Goal: Transaction & Acquisition: Purchase product/service

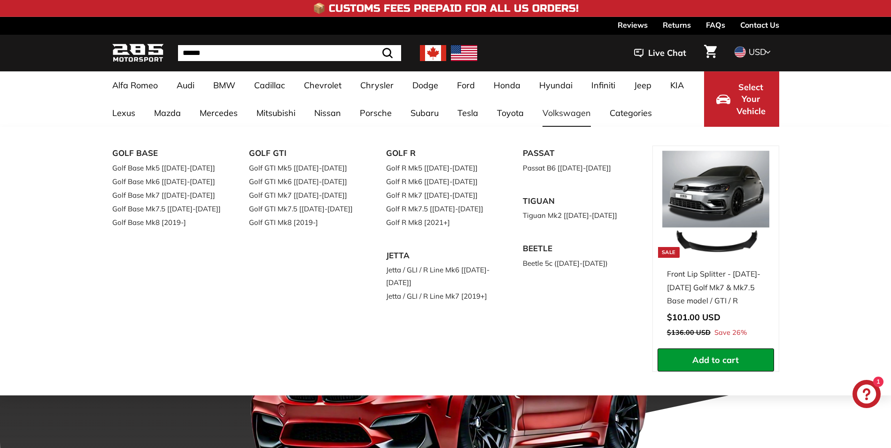
click at [555, 110] on link "Volkswagen" at bounding box center [566, 113] width 67 height 28
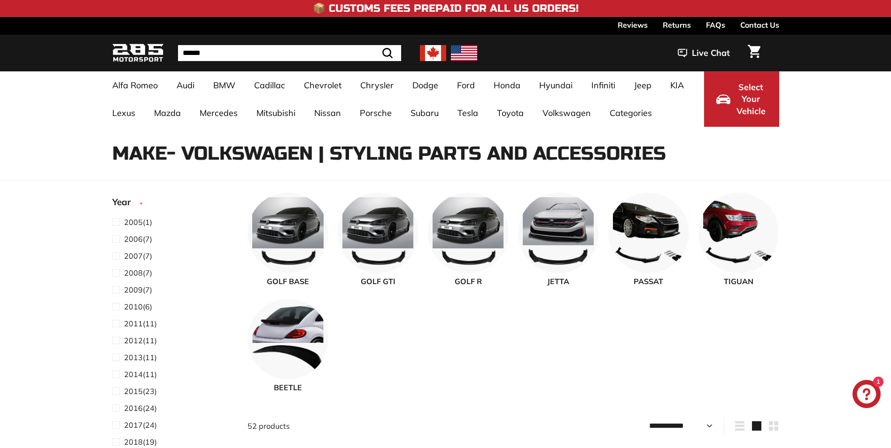
select select "**********"
click at [551, 280] on span "JETTA" at bounding box center [558, 281] width 81 height 11
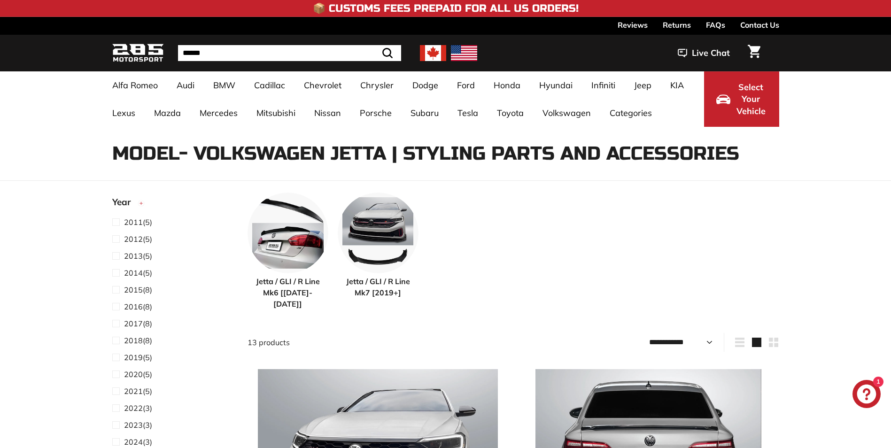
select select "**********"
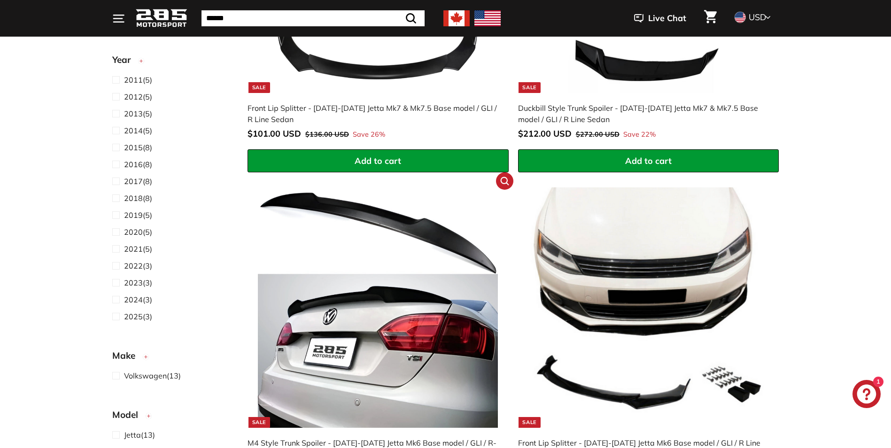
scroll to position [470, 0]
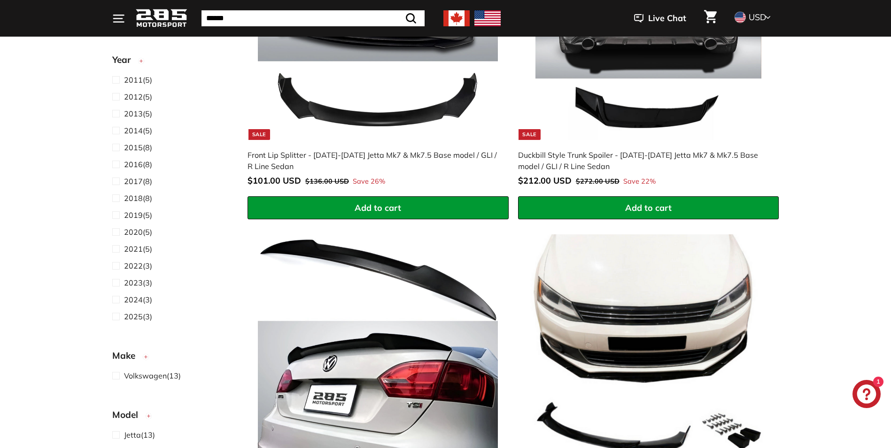
click at [266, 149] on div "Front Lip Splitter - [DATE]-[DATE] Jetta Mk7 & Mk7.5 Base model / GLI / R Line …" at bounding box center [374, 160] width 252 height 23
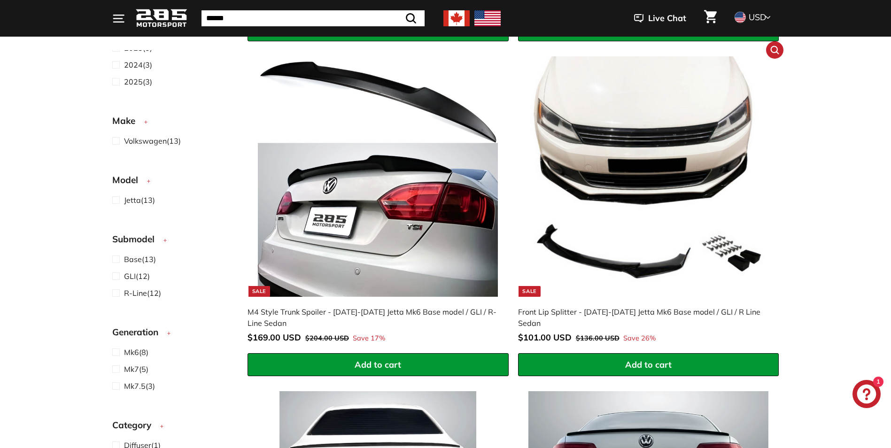
scroll to position [658, 0]
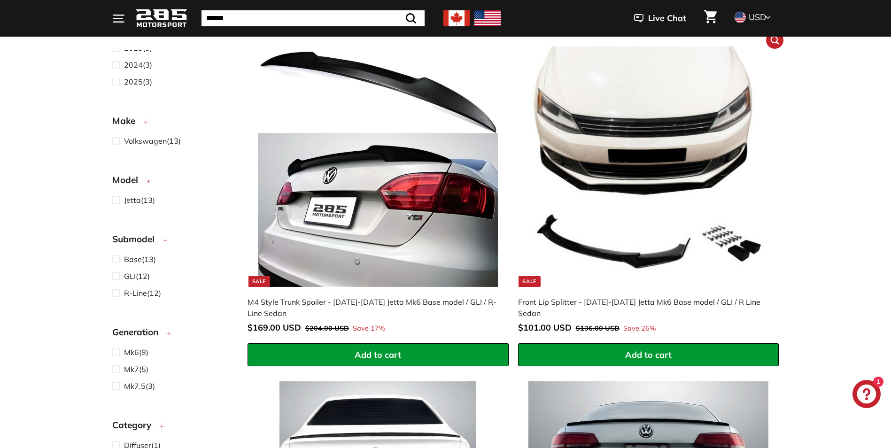
click at [645, 350] on span "Add to cart" at bounding box center [648, 355] width 47 height 11
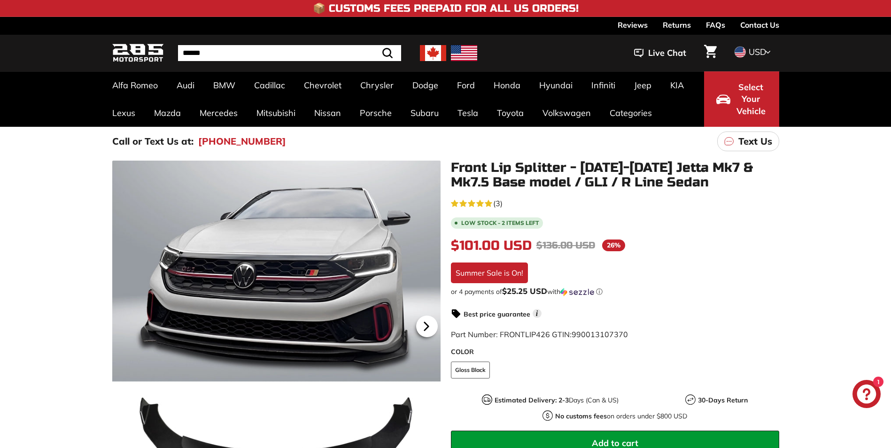
click at [425, 323] on icon at bounding box center [426, 326] width 4 height 8
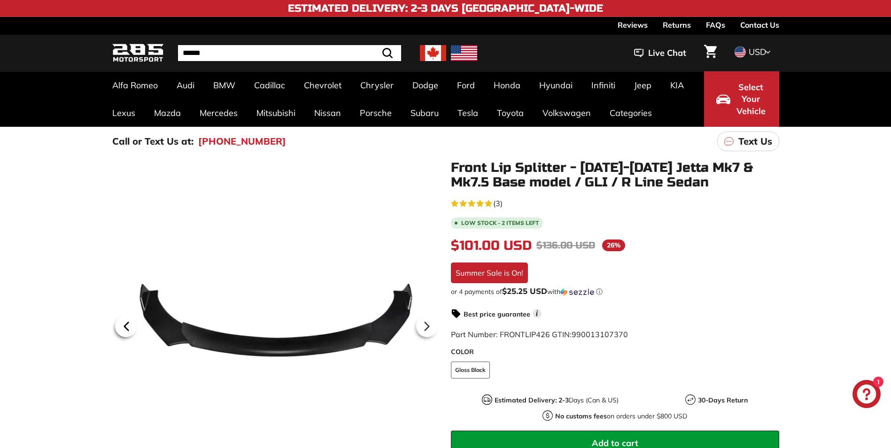
click at [122, 325] on icon at bounding box center [127, 327] width 22 height 22
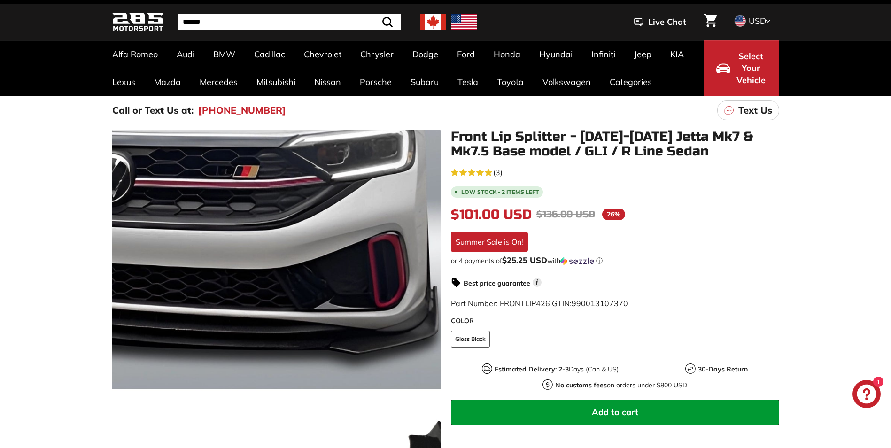
scroll to position [47, 0]
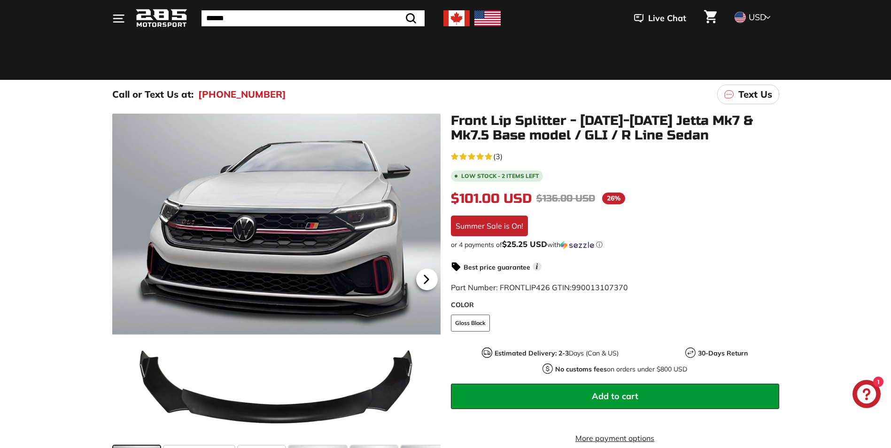
click at [429, 276] on icon at bounding box center [427, 280] width 22 height 22
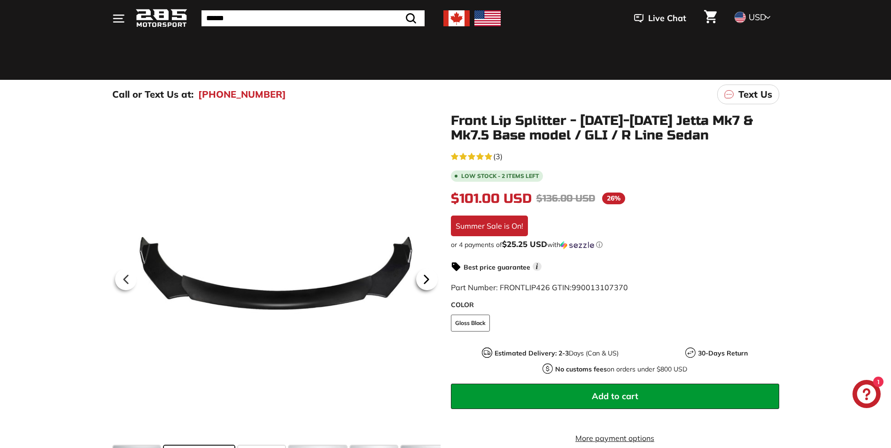
click at [429, 276] on icon at bounding box center [427, 280] width 22 height 22
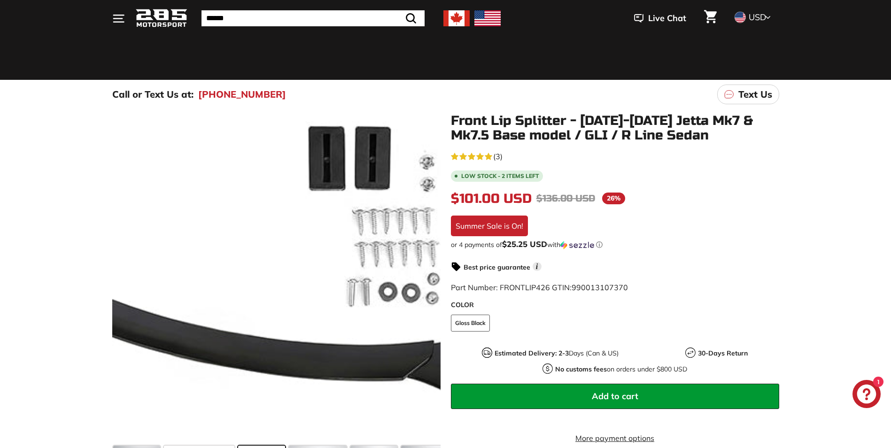
click at [282, 292] on div at bounding box center [276, 278] width 328 height 328
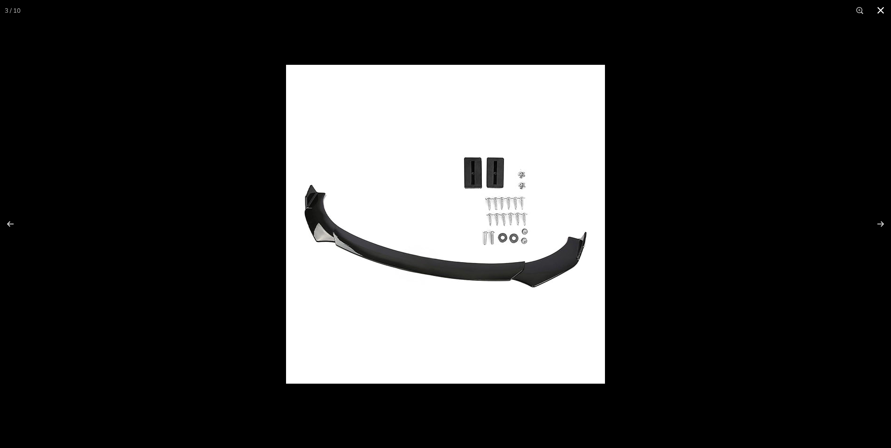
click at [878, 11] on button at bounding box center [881, 10] width 21 height 21
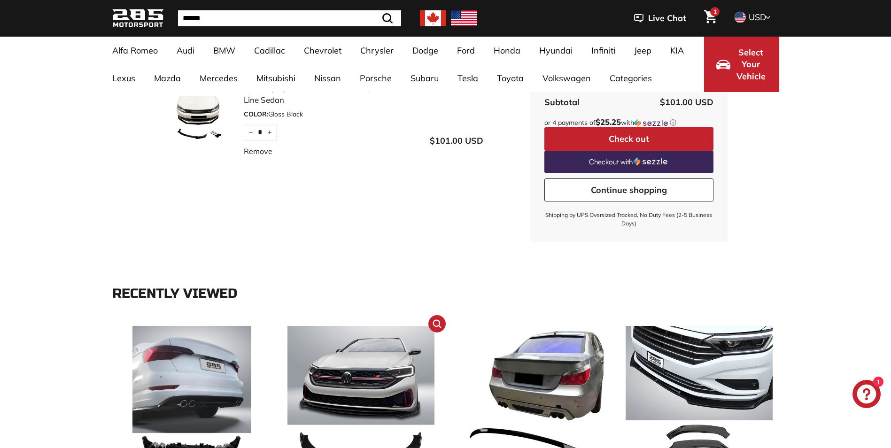
scroll to position [188, 0]
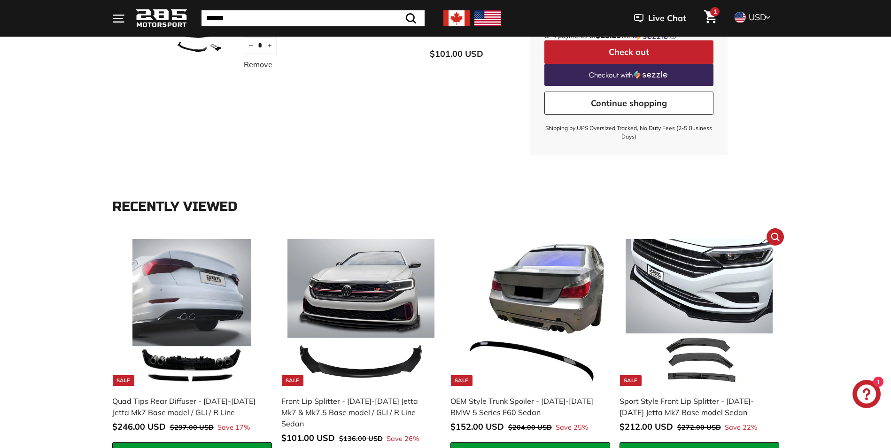
click at [654, 410] on div "Sport Style Front Lip Splitter - [DATE]-[DATE] Jetta Mk7 Base model Sedan" at bounding box center [695, 407] width 150 height 23
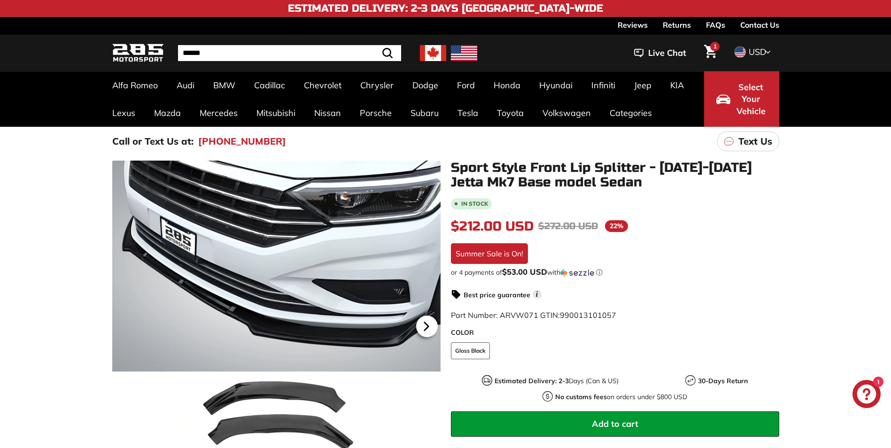
click at [418, 325] on icon at bounding box center [427, 327] width 22 height 22
